Goal: Task Accomplishment & Management: Complete application form

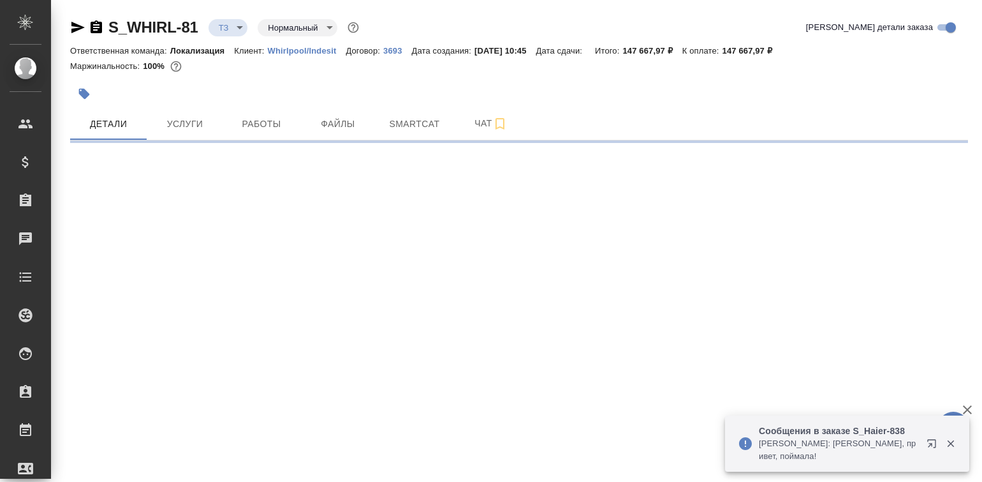
select select "RU"
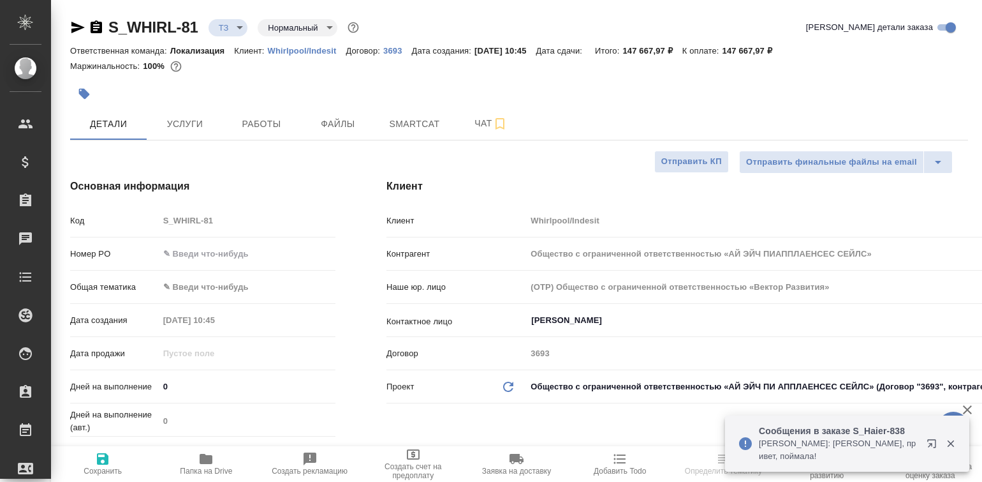
type textarea "x"
type input "Локализация"
type input "[PERSON_NAME]"
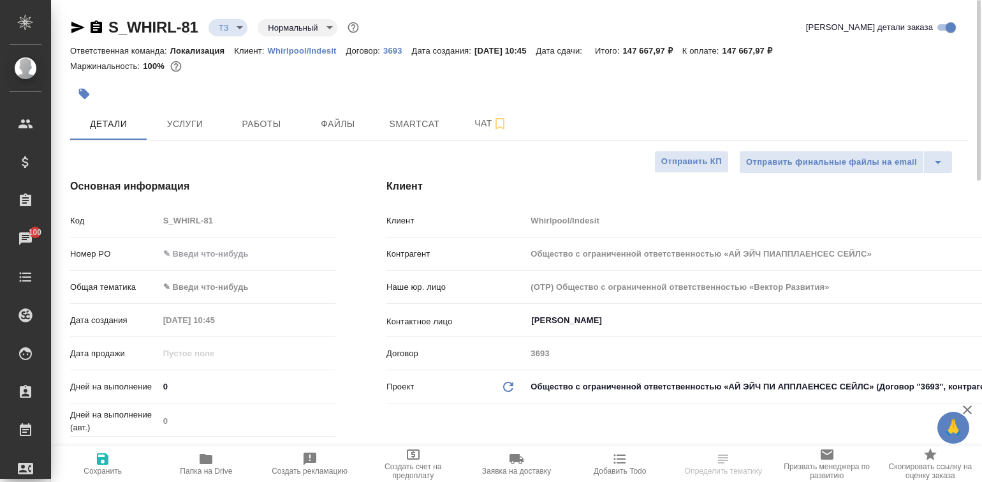
type input "Общество с ограниченной ответственностью «АЙ ЭЙЧ ПИАППЛАЕНСЕС СЕЙЛС»"
type textarea "x"
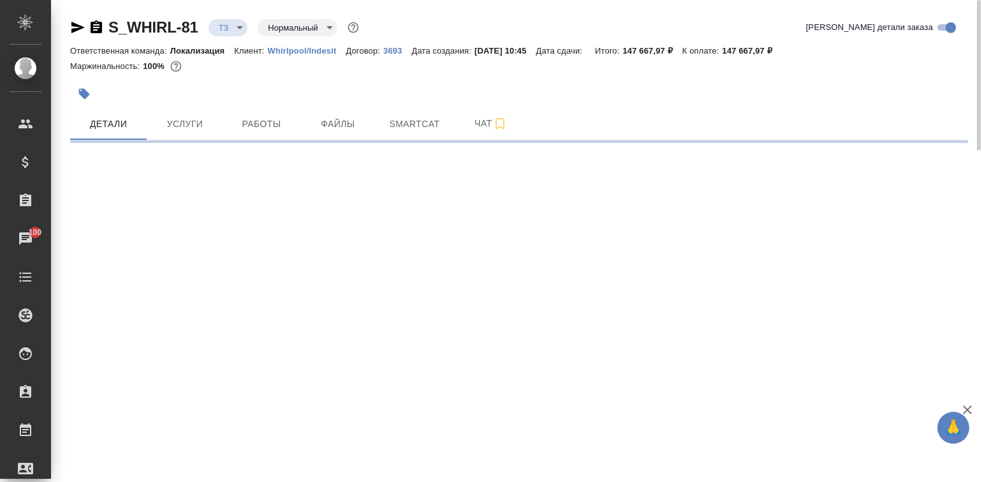
select select "RU"
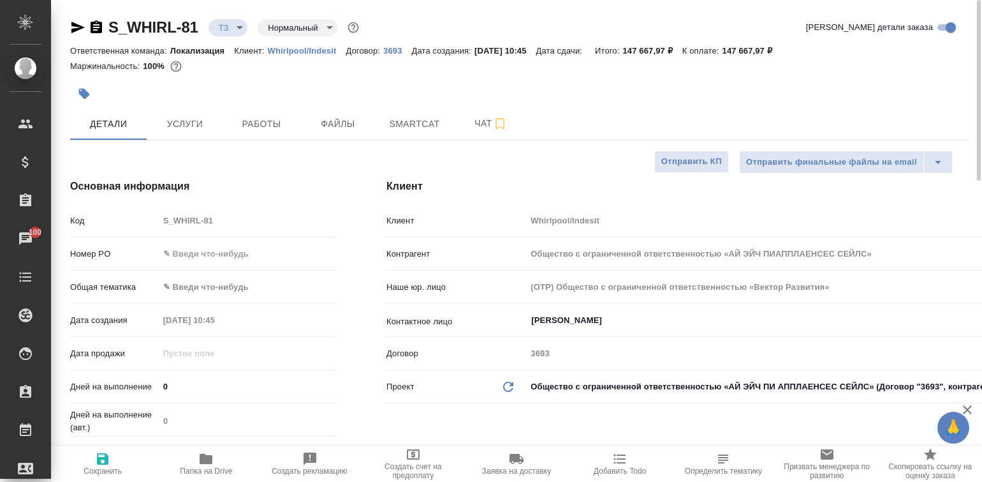
type input "Общество с ограниченной ответственностью «АЙ ЭЙЧ ПИАППЛАЕНСЕС СЕЙЛС»"
type textarea "x"
type input "Общество с ограниченной ответственностью «АЙ ЭЙЧ ПИАППЛАЕНСЕС СЕЙЛС»"
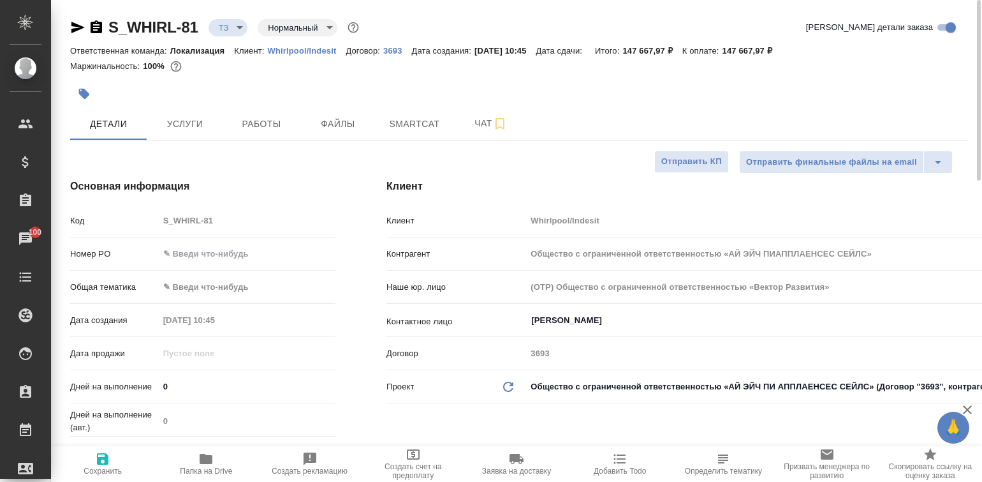
type textarea "x"
type input "Общество с ограниченной ответственностью «АЙ ЭЙЧ ПИАППЛАЕНСЕС СЕЙЛС»"
type textarea "x"
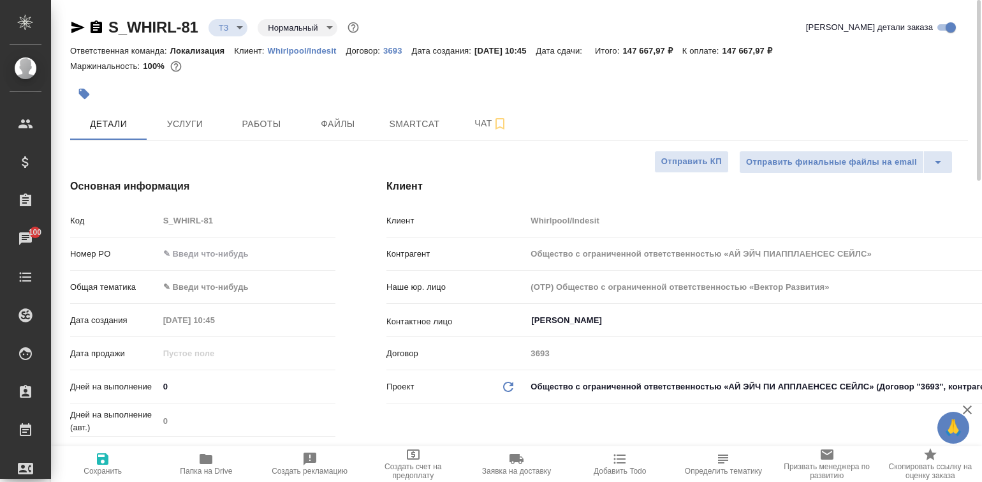
type textarea "x"
type input "Общество с ограниченной ответственностью «АЙ ЭЙЧ ПИАППЛАЕНСЕС СЕЙЛС»"
type textarea "x"
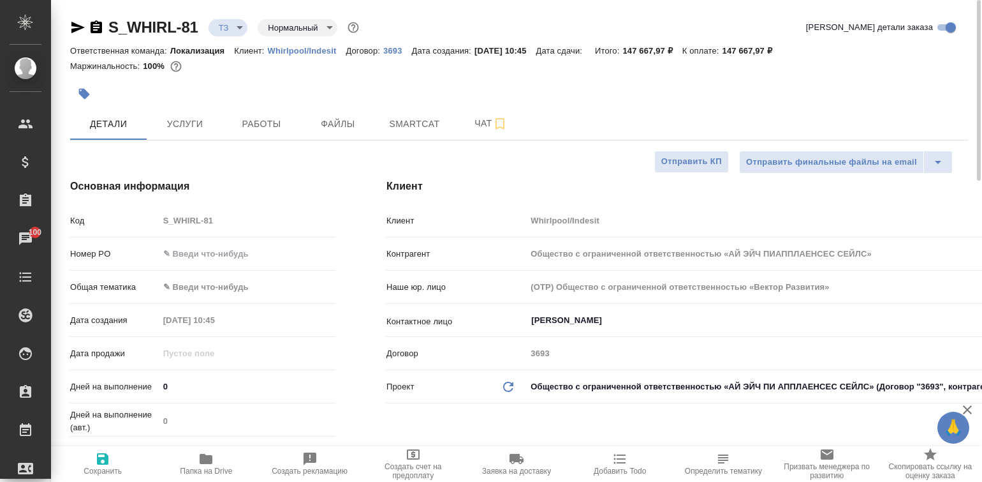
type textarea "x"
type input "Общество с ограниченной ответственностью «АЙ ЭЙЧ ПИАППЛАЕНСЕС СЕЙЛС»"
type textarea "x"
